Goal: Task Accomplishment & Management: Manage account settings

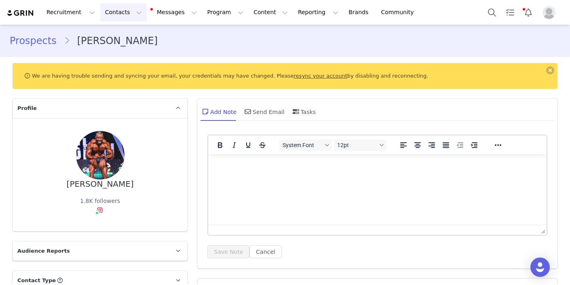
click at [129, 16] on button "Contacts Contacts" at bounding box center [123, 12] width 47 height 18
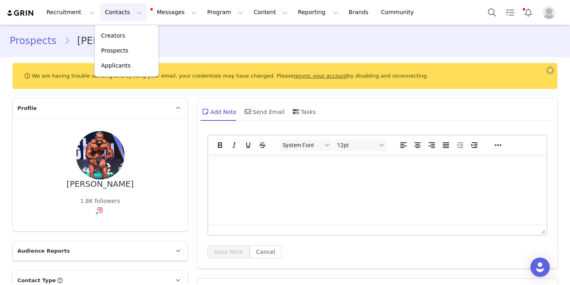
click at [130, 15] on button "Contacts Contacts" at bounding box center [123, 12] width 47 height 18
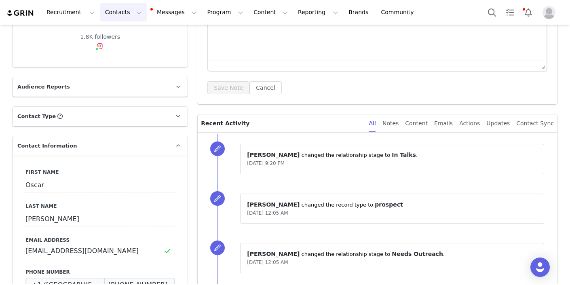
scroll to position [254, 0]
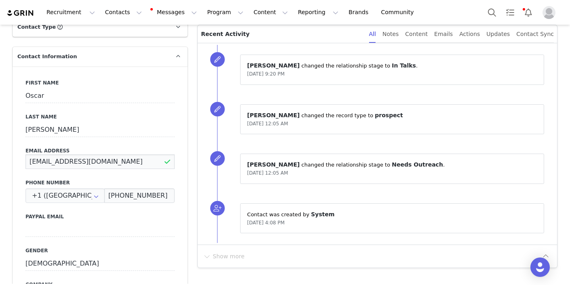
click at [75, 162] on input "[EMAIL_ADDRESS][DOMAIN_NAME]" at bounding box center [99, 161] width 149 height 15
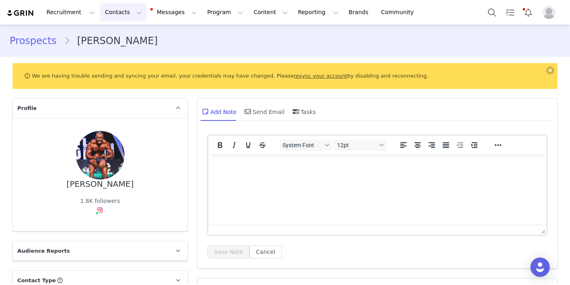
click at [132, 13] on button "Contacts Contacts" at bounding box center [123, 12] width 47 height 18
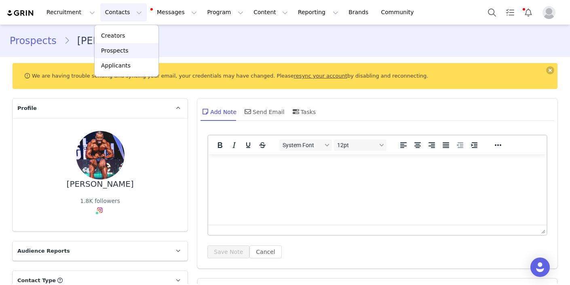
click at [127, 53] on p "Prospects" at bounding box center [114, 51] width 27 height 8
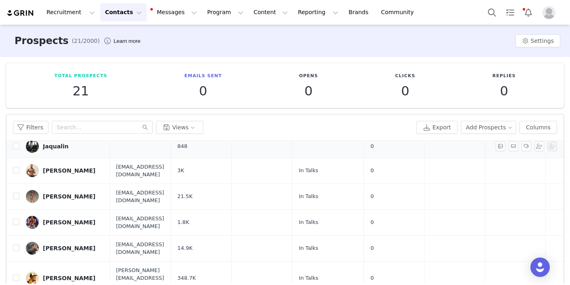
scroll to position [71, 2]
click at [61, 219] on div "[PERSON_NAME]" at bounding box center [69, 222] width 53 height 6
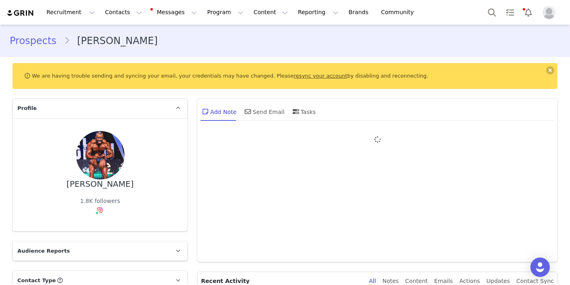
type input "+1 ([GEOGRAPHIC_DATA])"
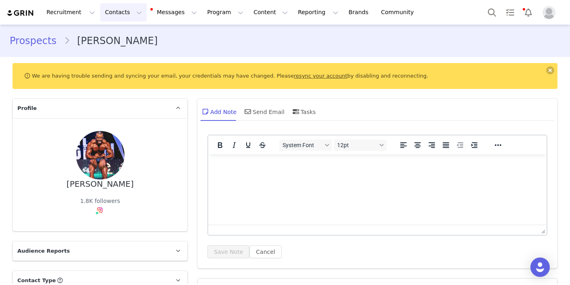
click at [131, 10] on button "Contacts Contacts" at bounding box center [123, 12] width 47 height 18
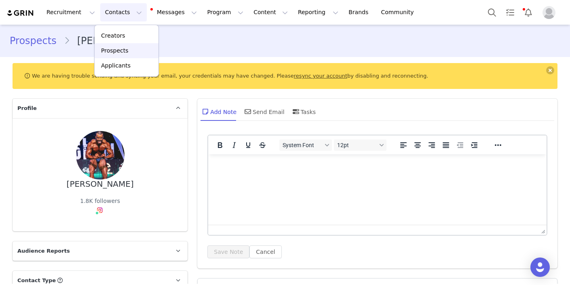
click at [135, 49] on div "Prospects" at bounding box center [126, 51] width 54 height 8
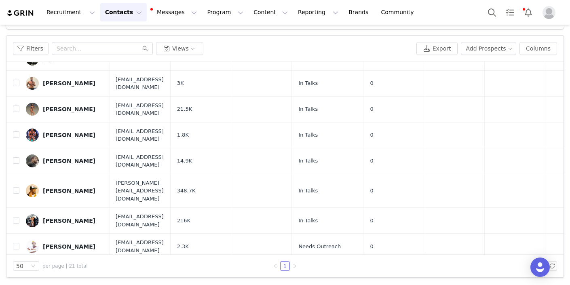
scroll to position [87, 1]
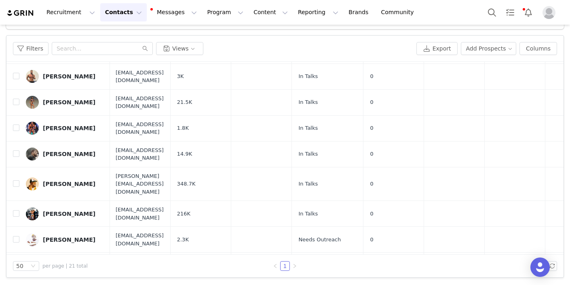
click at [132, 13] on button "Contacts Contacts" at bounding box center [123, 12] width 47 height 18
click at [125, 70] on p "Applicants" at bounding box center [116, 65] width 30 height 8
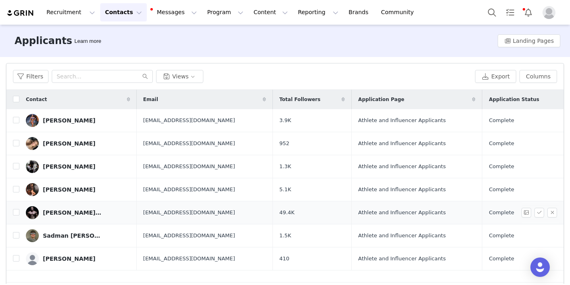
click at [61, 214] on div "[PERSON_NAME][DATE]" at bounding box center [73, 212] width 61 height 6
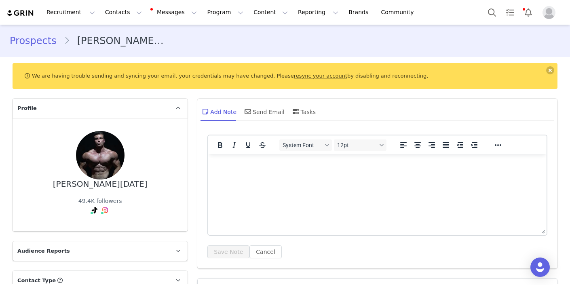
type input "+1 ([GEOGRAPHIC_DATA])"
click at [129, 13] on button "Contacts Contacts" at bounding box center [123, 12] width 47 height 18
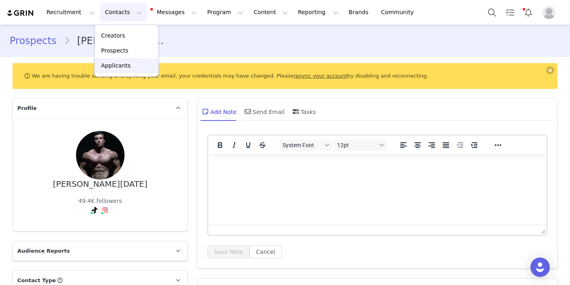
click at [130, 66] on div "Applicants" at bounding box center [126, 65] width 54 height 8
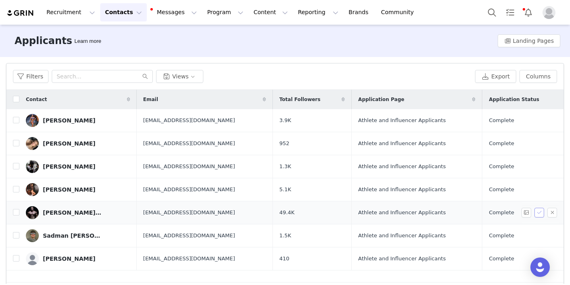
click at [542, 212] on button "button" at bounding box center [540, 213] width 10 height 10
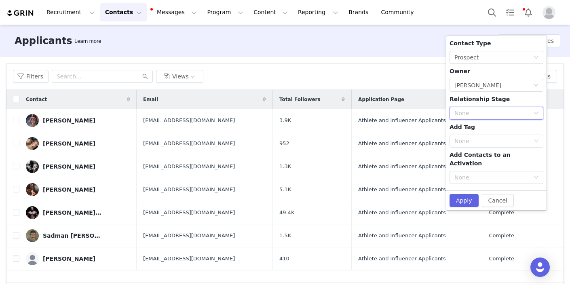
click at [482, 109] on div "None" at bounding box center [494, 113] width 79 height 12
click at [478, 140] on li "In Talks" at bounding box center [497, 142] width 94 height 13
click at [469, 194] on button "Apply" at bounding box center [464, 200] width 29 height 13
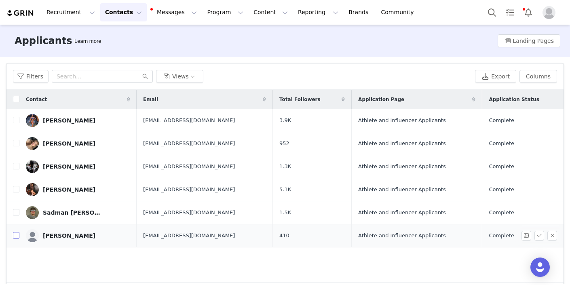
click at [16, 237] on input "checkbox" at bounding box center [16, 235] width 6 height 6
checkbox input "true"
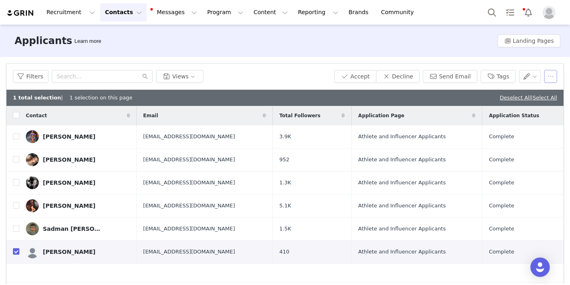
click at [552, 76] on button "button" at bounding box center [550, 76] width 13 height 13
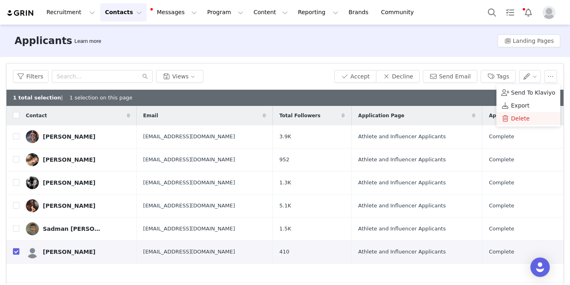
click at [523, 123] on span "Delete" at bounding box center [520, 118] width 19 height 9
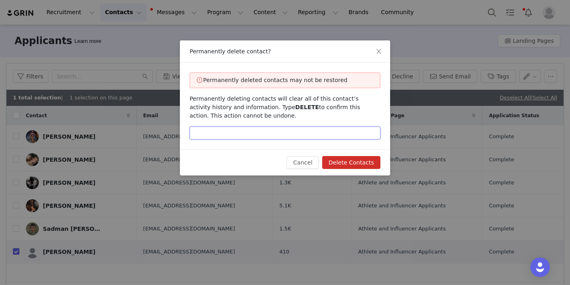
click at [288, 135] on input "text" at bounding box center [285, 133] width 191 height 13
type input "delete"
click at [356, 164] on button "Delete Contacts" at bounding box center [351, 162] width 58 height 13
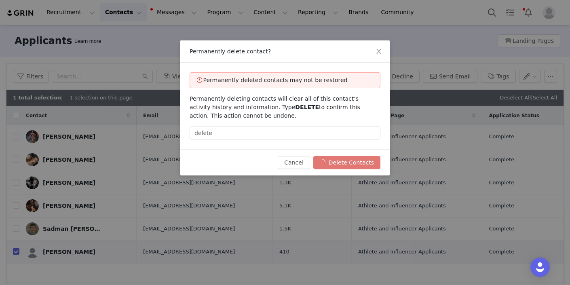
checkbox input "false"
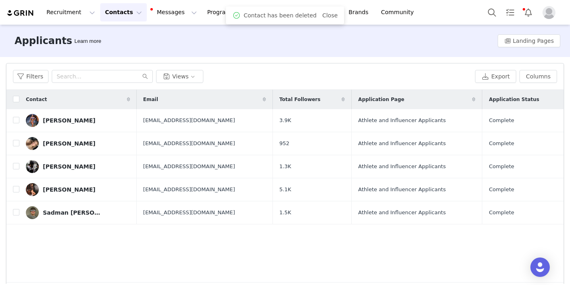
click at [130, 15] on button "Contacts Contacts" at bounding box center [123, 12] width 47 height 18
click at [129, 51] on div "Prospects" at bounding box center [126, 51] width 54 height 8
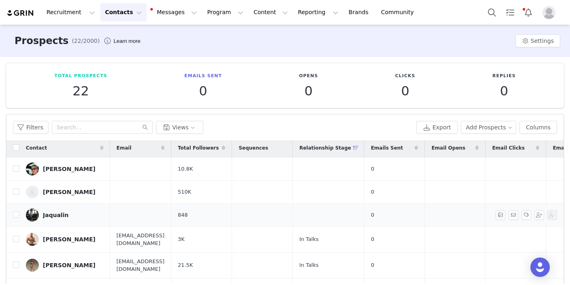
scroll to position [47, 1]
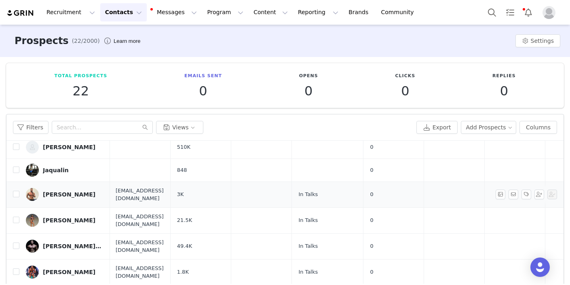
click at [77, 196] on div "[PERSON_NAME]" at bounding box center [69, 194] width 53 height 6
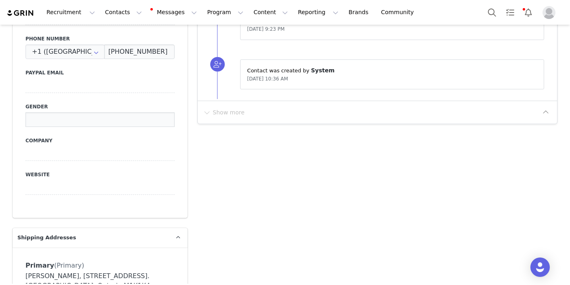
click at [89, 116] on input at bounding box center [99, 119] width 149 height 15
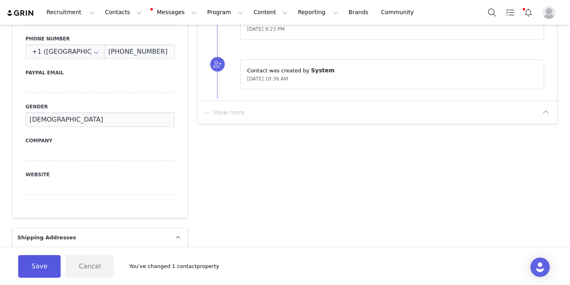
type input "[DEMOGRAPHIC_DATA]"
click at [49, 262] on button "Save" at bounding box center [39, 266] width 42 height 23
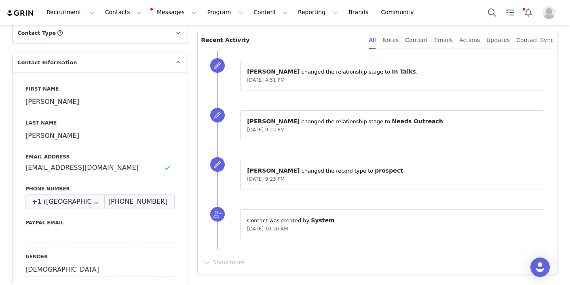
scroll to position [254, 0]
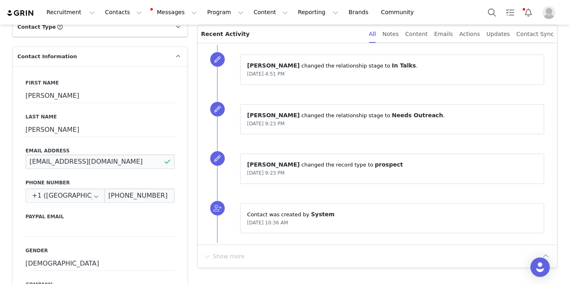
click at [55, 161] on input "[EMAIL_ADDRESS][DOMAIN_NAME]" at bounding box center [99, 161] width 149 height 15
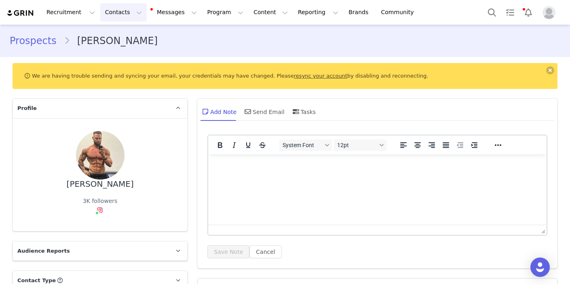
click at [129, 13] on button "Contacts Contacts" at bounding box center [123, 12] width 47 height 18
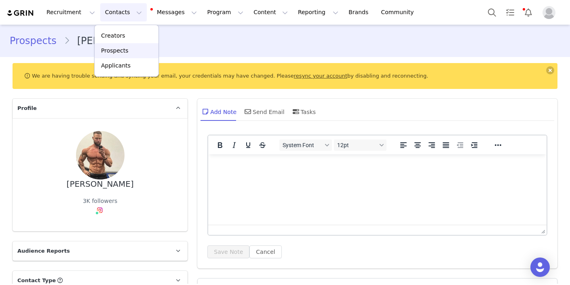
click at [123, 51] on p "Prospects" at bounding box center [114, 51] width 27 height 8
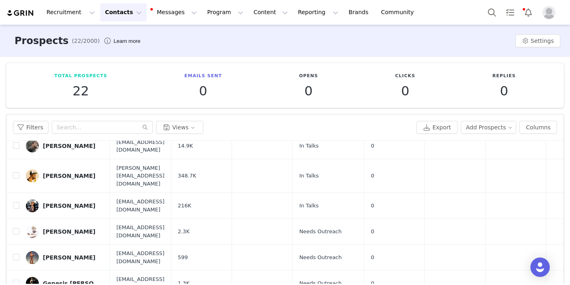
scroll to position [203, 0]
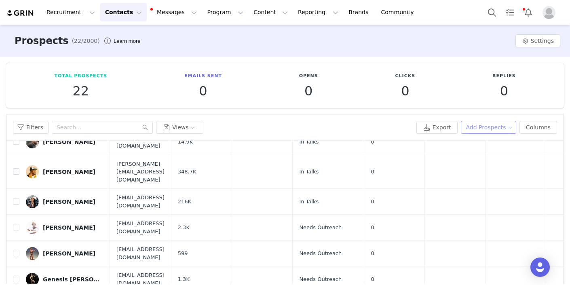
click at [482, 126] on button "Add Prospects" at bounding box center [489, 127] width 56 height 13
click at [478, 143] on span "Add a Prospect" at bounding box center [489, 143] width 42 height 9
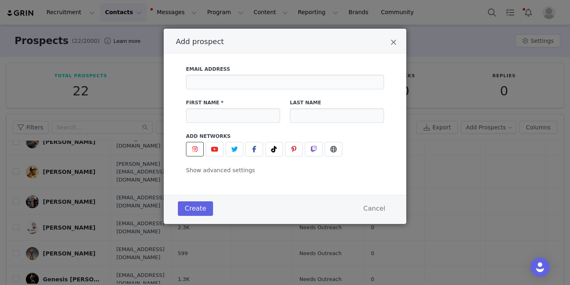
click at [197, 149] on img "Add prospect" at bounding box center [195, 149] width 6 height 6
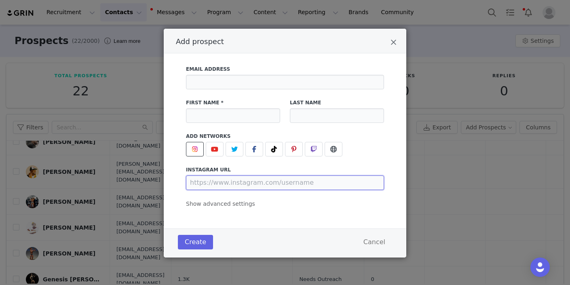
click at [220, 186] on input "Add prospect" at bounding box center [285, 183] width 198 height 15
paste input "[URL][DOMAIN_NAME][PERSON_NAME][DOMAIN_NAME][PERSON_NAME]"
type input "[URL][DOMAIN_NAME][PERSON_NAME][DOMAIN_NAME][PERSON_NAME]"
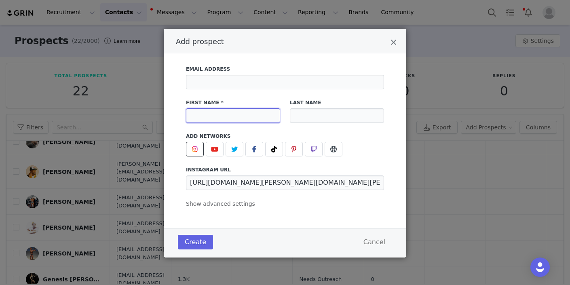
click at [214, 116] on input "Add prospect" at bounding box center [233, 115] width 94 height 15
type input "[PERSON_NAME]"
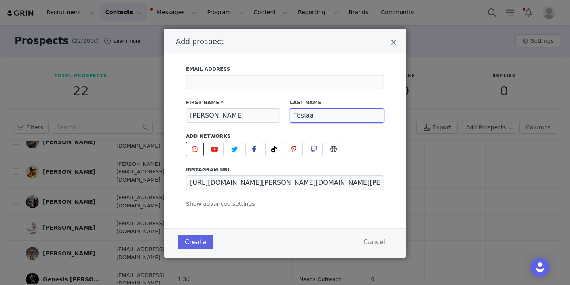
type input "Teslaa"
click at [202, 252] on div "Create Cancel" at bounding box center [285, 242] width 243 height 29
click at [199, 242] on button "Create" at bounding box center [195, 242] width 35 height 15
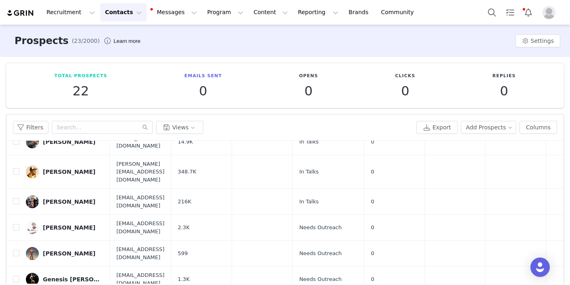
click at [129, 14] on button "Contacts Contacts" at bounding box center [123, 12] width 47 height 18
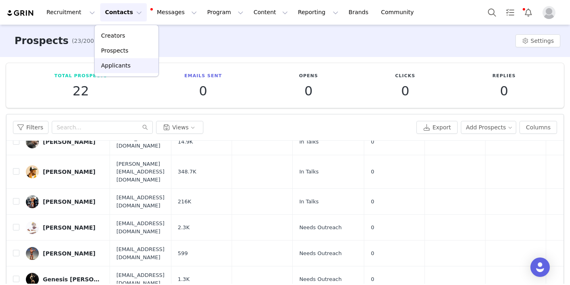
click at [126, 72] on link "Applicants" at bounding box center [127, 65] width 64 height 15
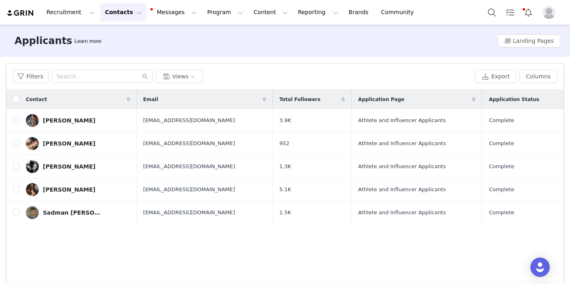
click at [130, 15] on button "Contacts Contacts" at bounding box center [123, 12] width 47 height 18
click at [121, 52] on p "Prospects" at bounding box center [114, 51] width 27 height 8
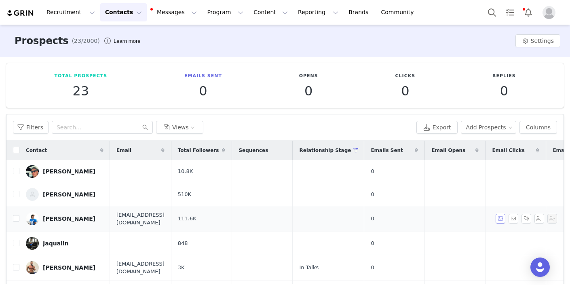
click at [503, 219] on button "button" at bounding box center [501, 219] width 10 height 10
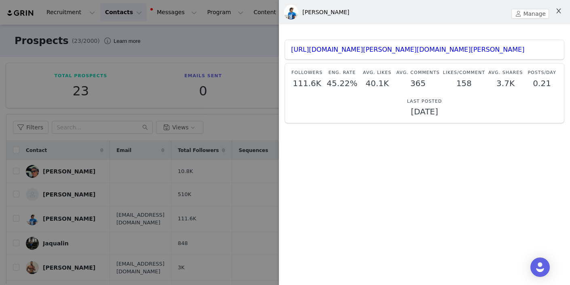
click at [561, 13] on icon "icon: close" at bounding box center [559, 11] width 6 height 6
